Goal: Information Seeking & Learning: Learn about a topic

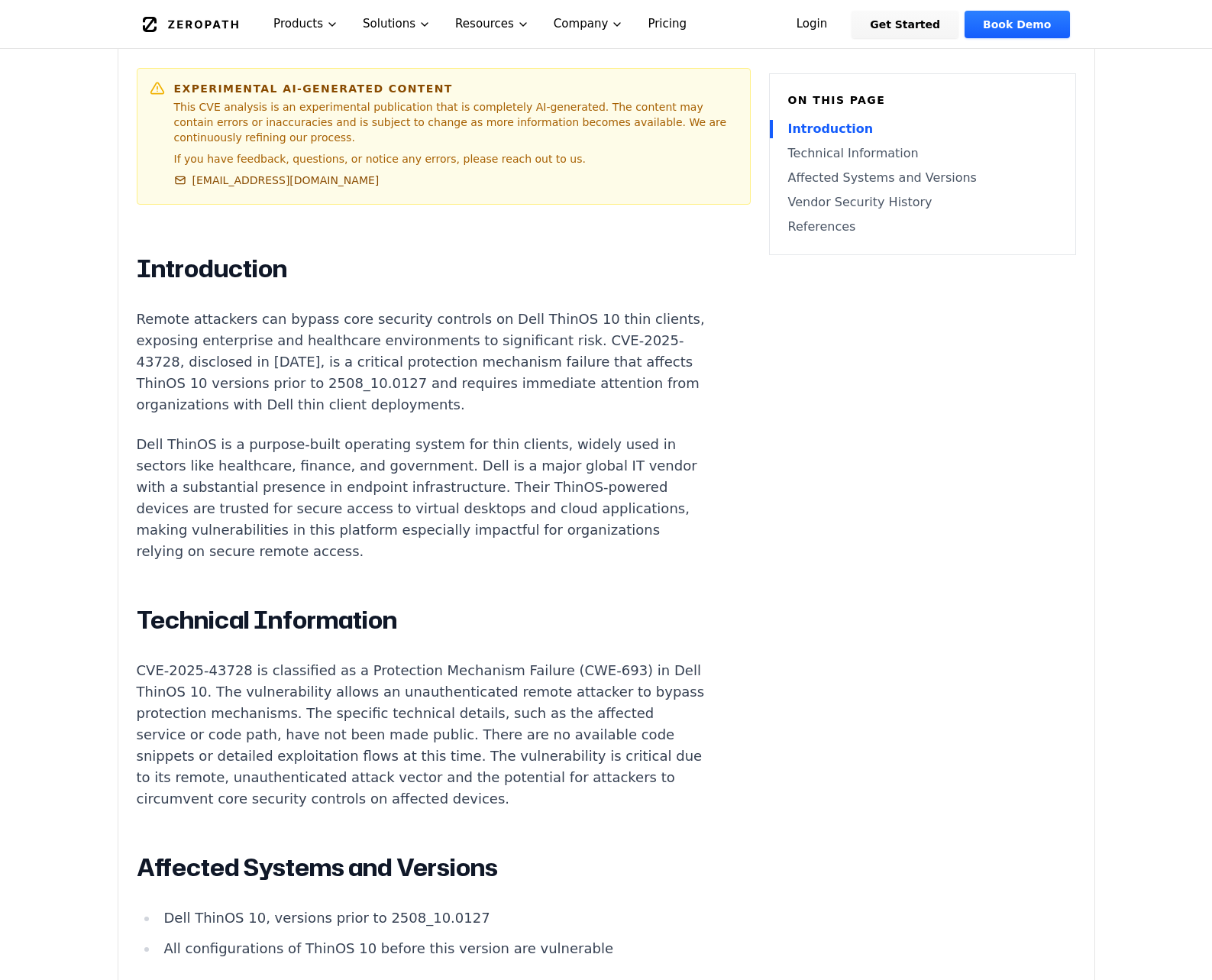
scroll to position [798, 0]
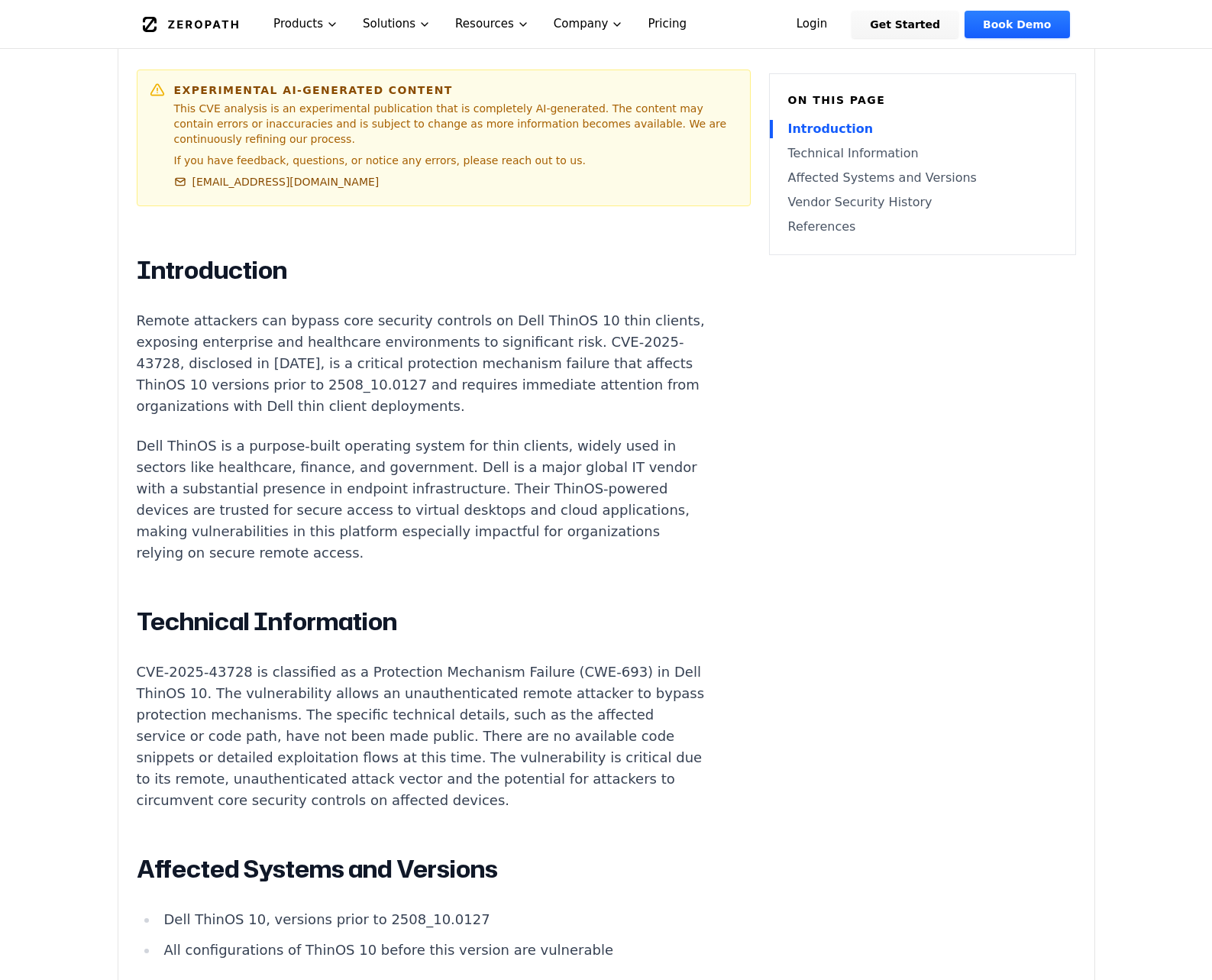
click at [330, 398] on p "Remote attackers can bypass core security controls on Dell ThinOS 10 thin clien…" at bounding box center [421, 363] width 568 height 107
click at [566, 512] on p "Dell ThinOS is a purpose-built operating system for thin clients, widely used i…" at bounding box center [421, 499] width 568 height 128
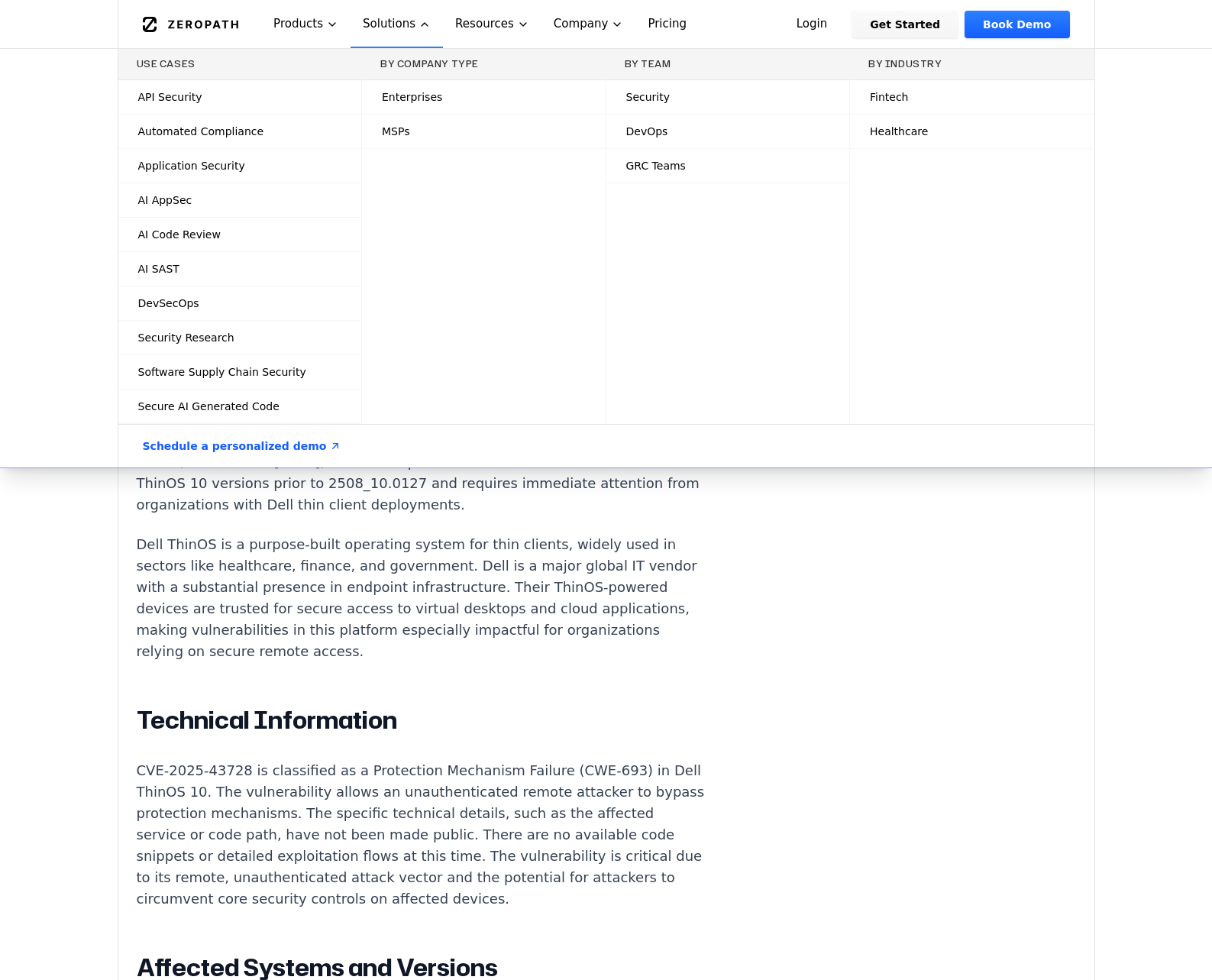
scroll to position [655, 0]
